Goal: Find specific page/section: Find specific page/section

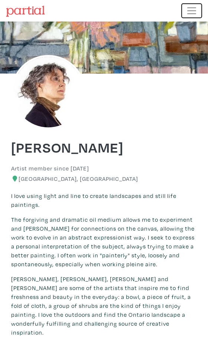
click at [193, 14] on span "Toggle navigation" at bounding box center [191, 10] width 11 height 11
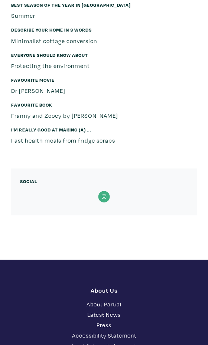
scroll to position [1048, 0]
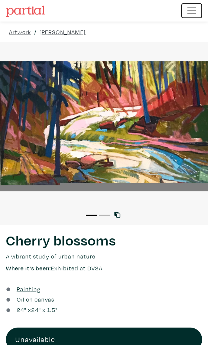
click at [187, 16] on span "Toggle navigation" at bounding box center [191, 10] width 11 height 11
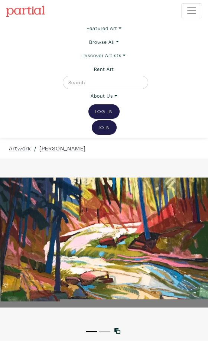
click at [76, 81] on input "text" at bounding box center [105, 82] width 74 height 8
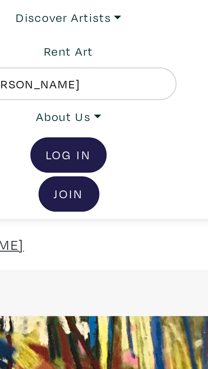
type input "[PERSON_NAME]"
click at [143, 84] on button "submit" at bounding box center [143, 84] width 0 height 0
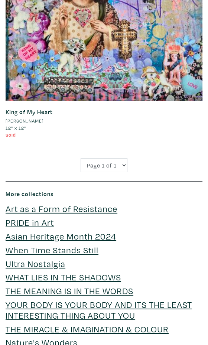
scroll to position [1553, 0]
